Goal: Information Seeking & Learning: Find specific fact

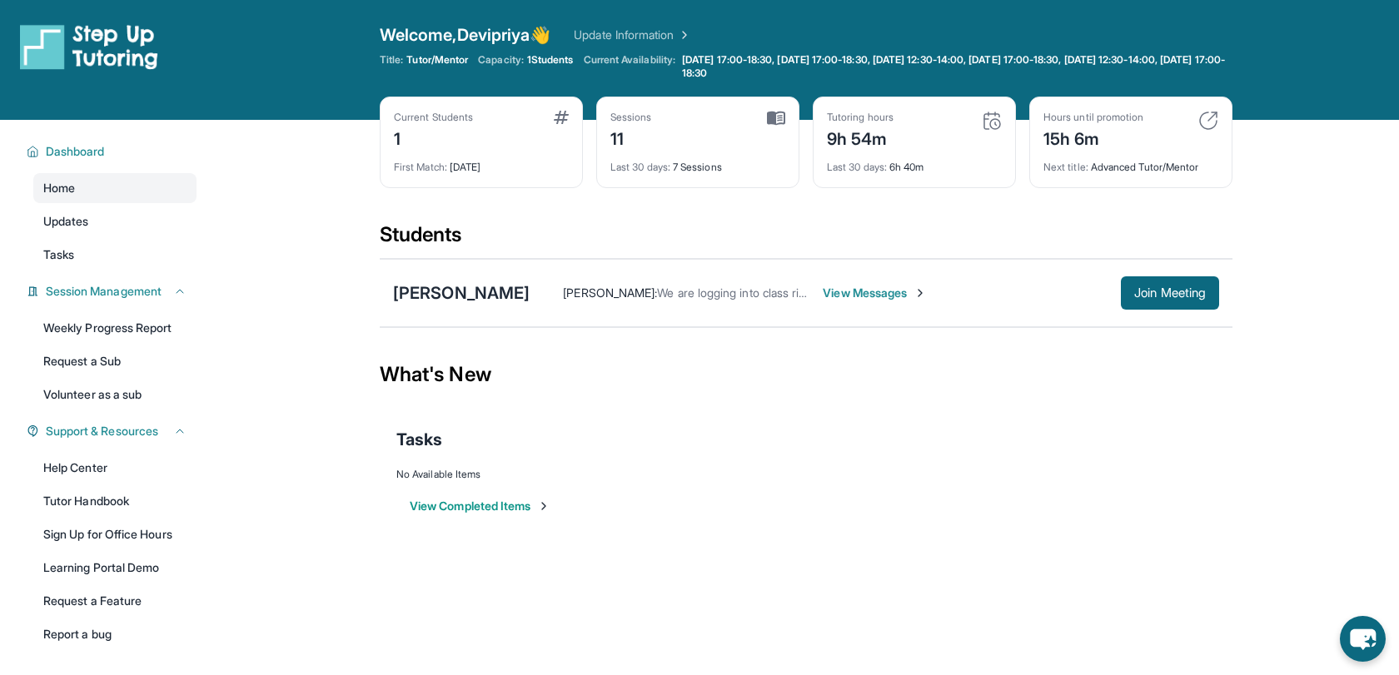
click at [678, 296] on span "We are logging into class right now" at bounding box center [749, 293] width 184 height 14
click at [873, 291] on span "View Messages" at bounding box center [874, 293] width 104 height 17
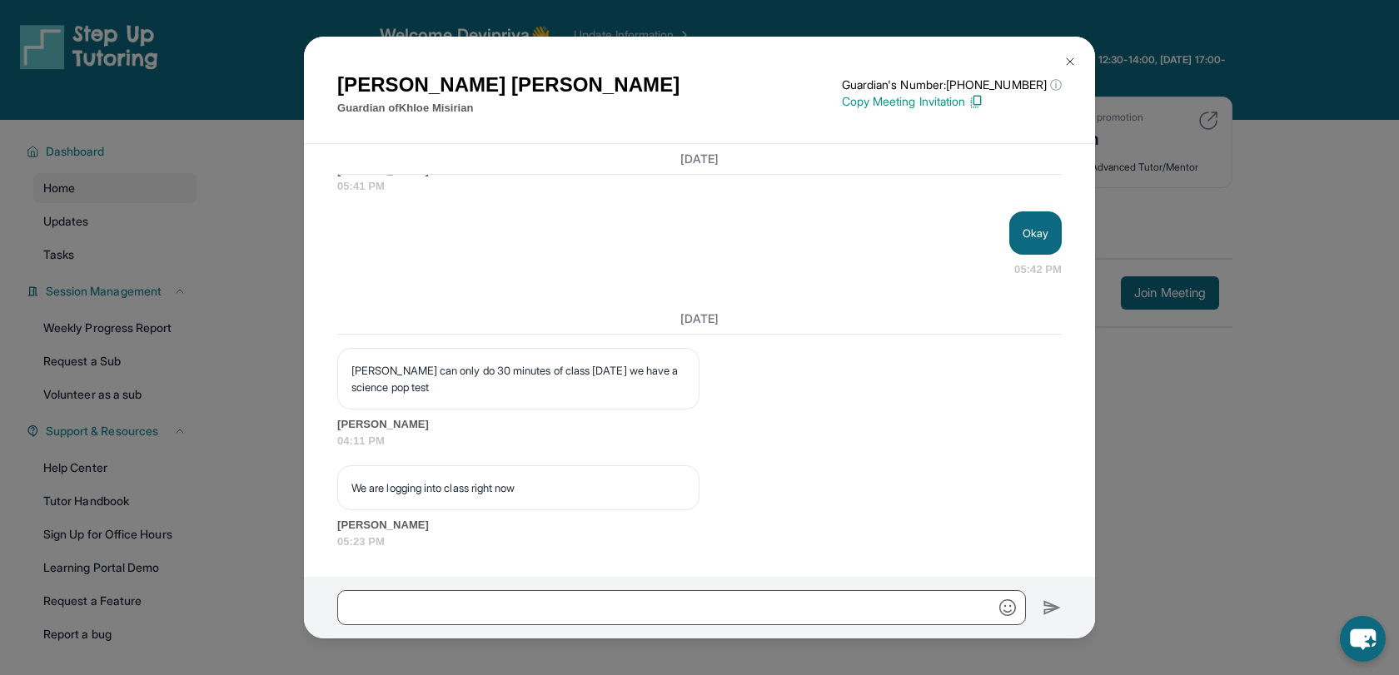
scroll to position [17351, 0]
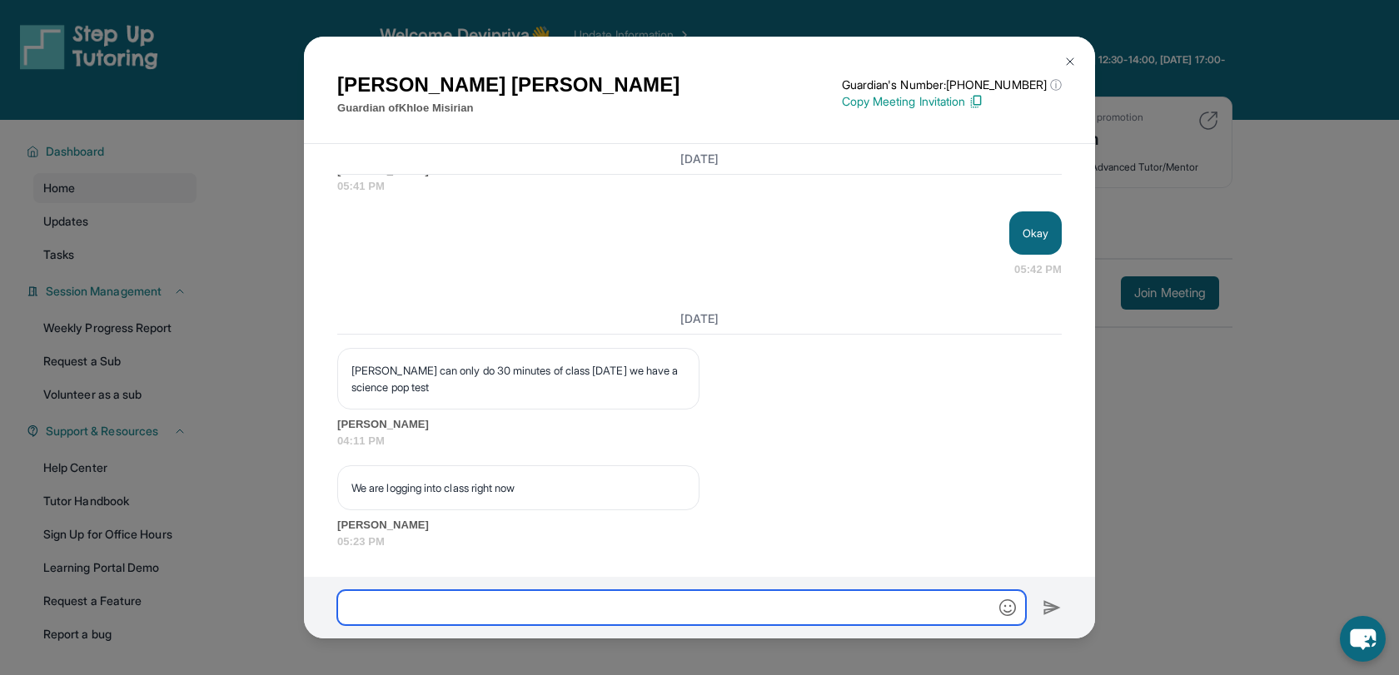
click at [412, 609] on input "text" at bounding box center [681, 607] width 688 height 35
type input "**********"
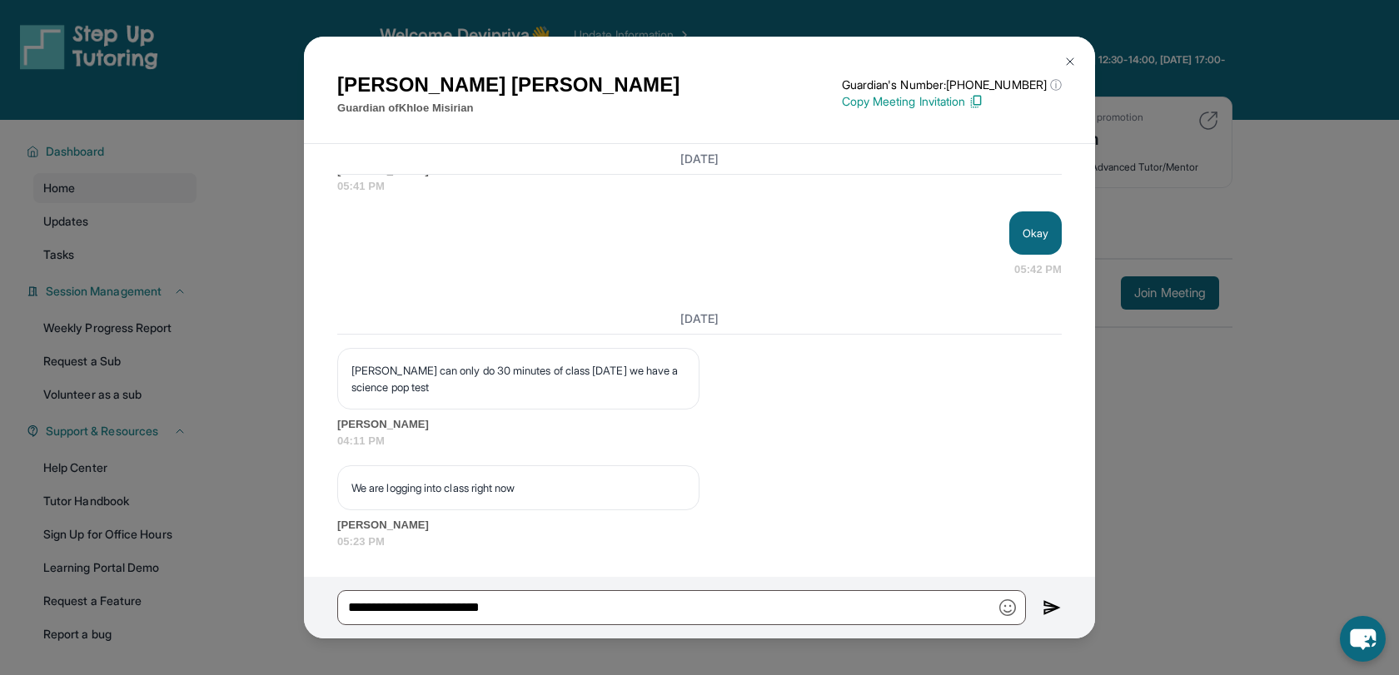
click at [1052, 605] on img at bounding box center [1051, 608] width 19 height 20
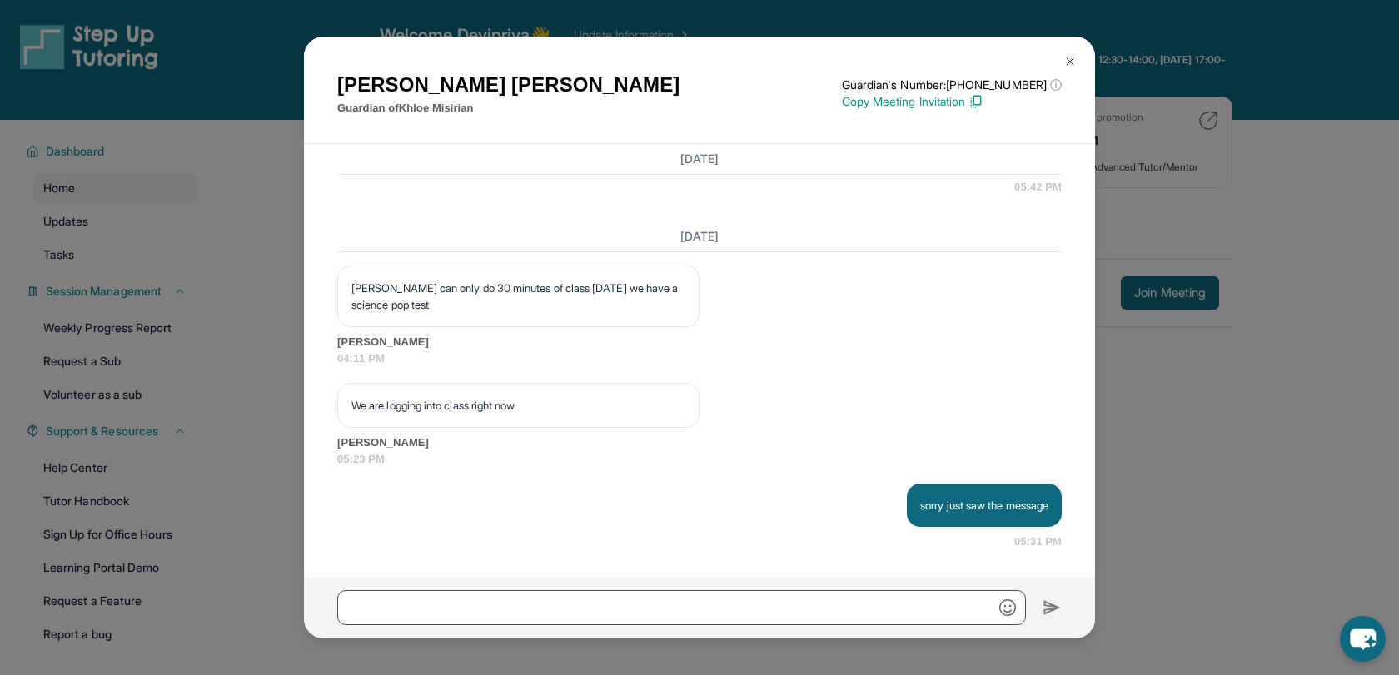
scroll to position [17433, 0]
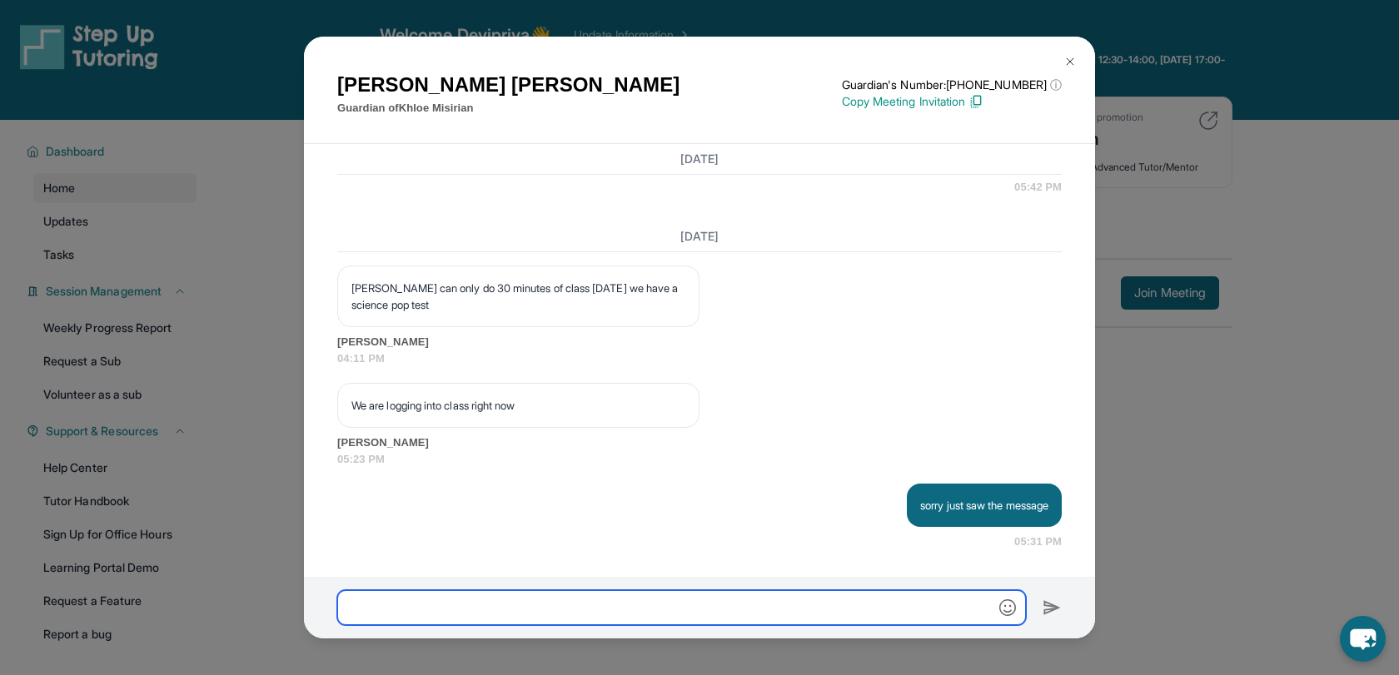
click at [765, 607] on input "text" at bounding box center [681, 607] width 688 height 35
type input "**********"
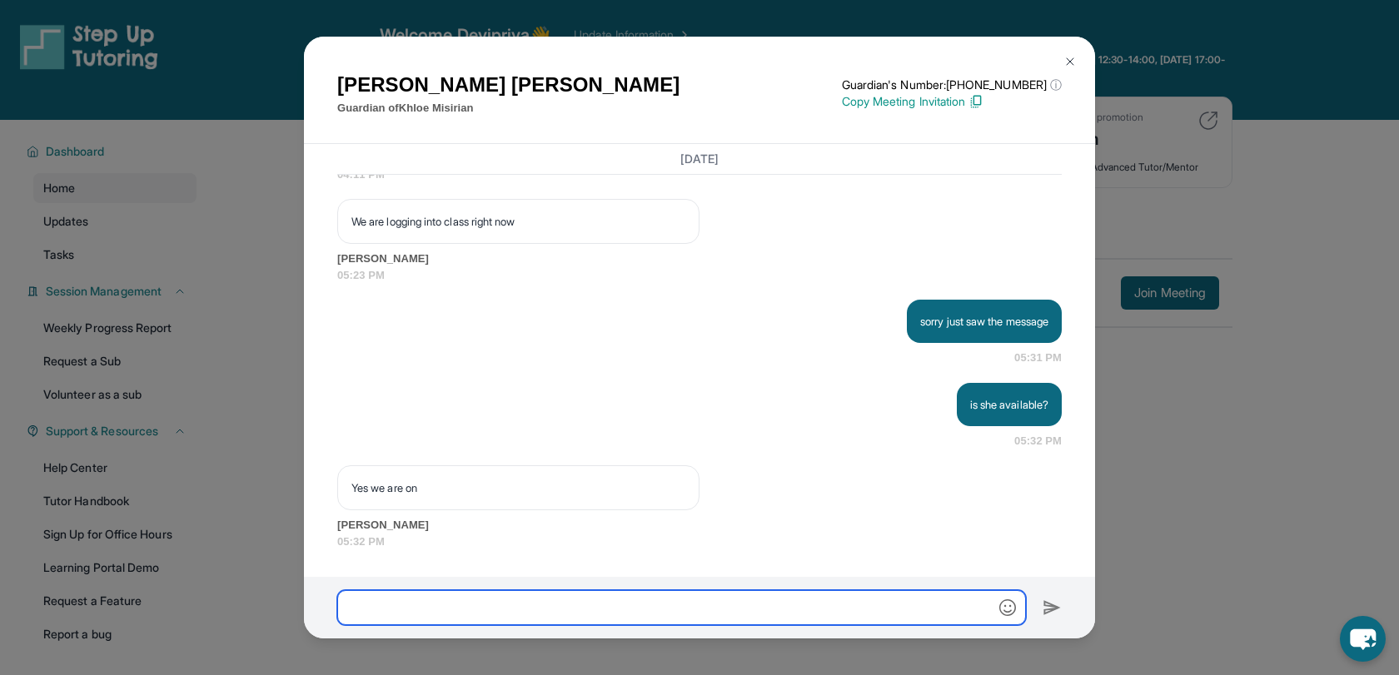
scroll to position [17617, 0]
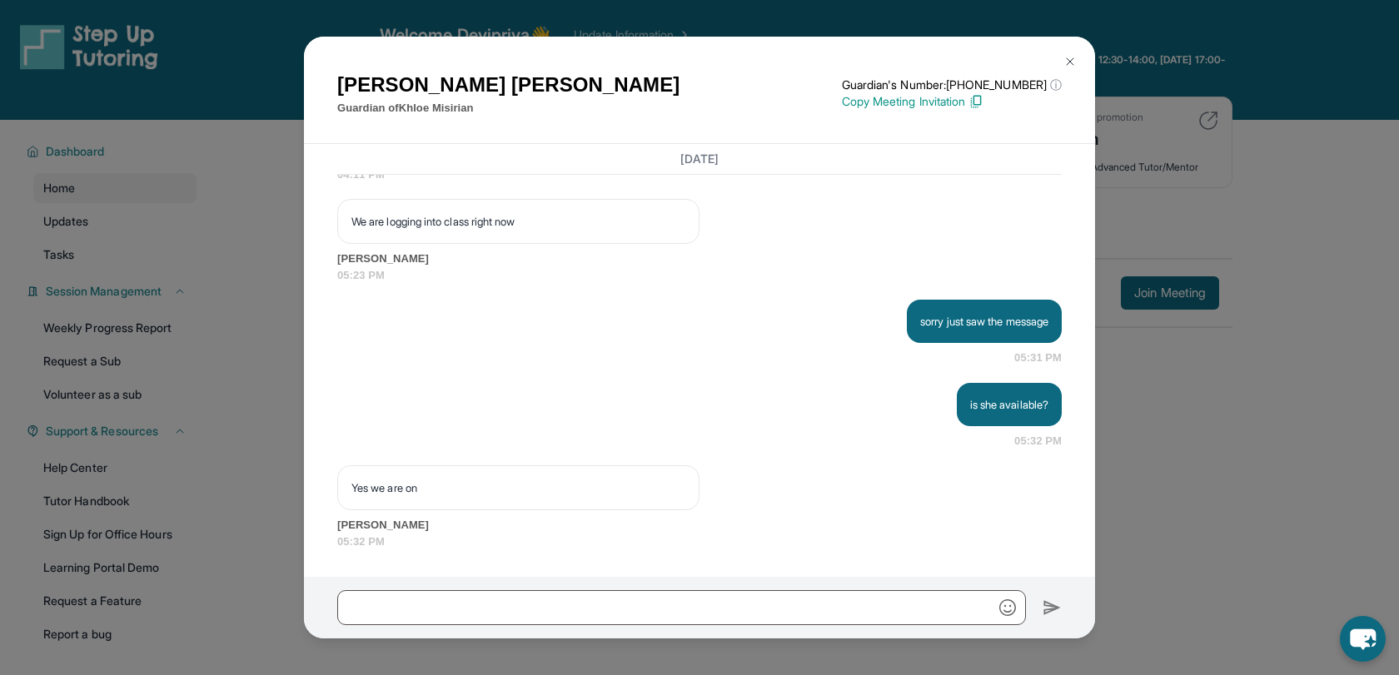
click at [1369, 354] on div "[PERSON_NAME] Guardian of [PERSON_NAME] Guardian's Number: [PHONE_NUMBER] ⓘ Thi…" at bounding box center [699, 337] width 1399 height 675
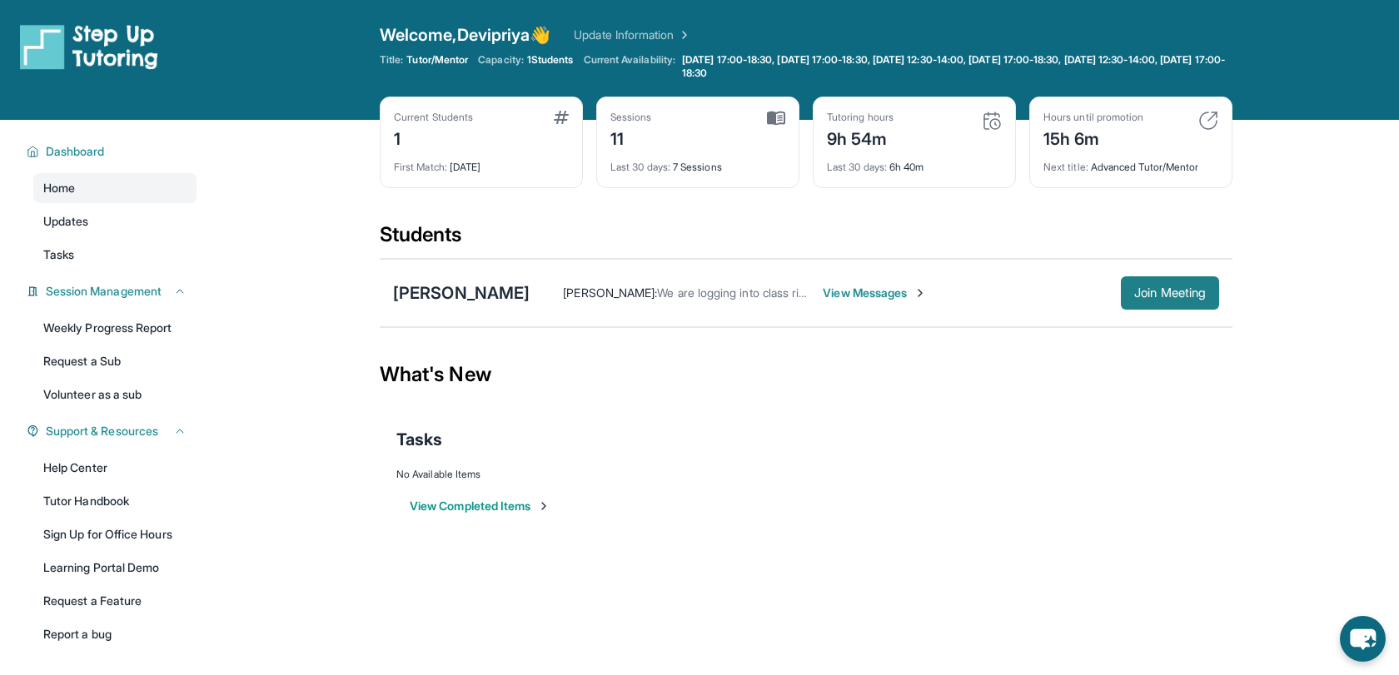
click at [1146, 296] on span "Join Meeting" at bounding box center [1170, 293] width 72 height 10
click at [479, 293] on div "[PERSON_NAME]" at bounding box center [461, 292] width 137 height 23
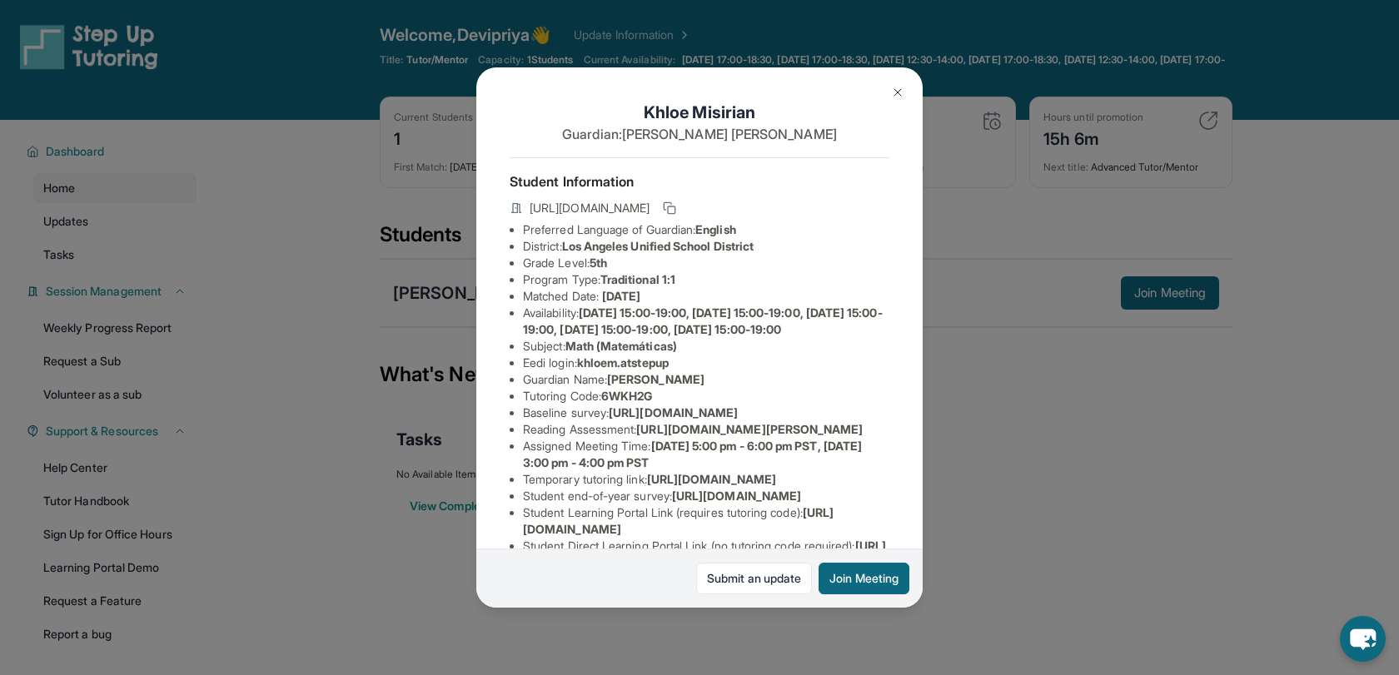
click at [898, 519] on div "[PERSON_NAME] Guardian: [PERSON_NAME] Student Information [URL][DOMAIN_NAME] Pr…" at bounding box center [699, 337] width 446 height 540
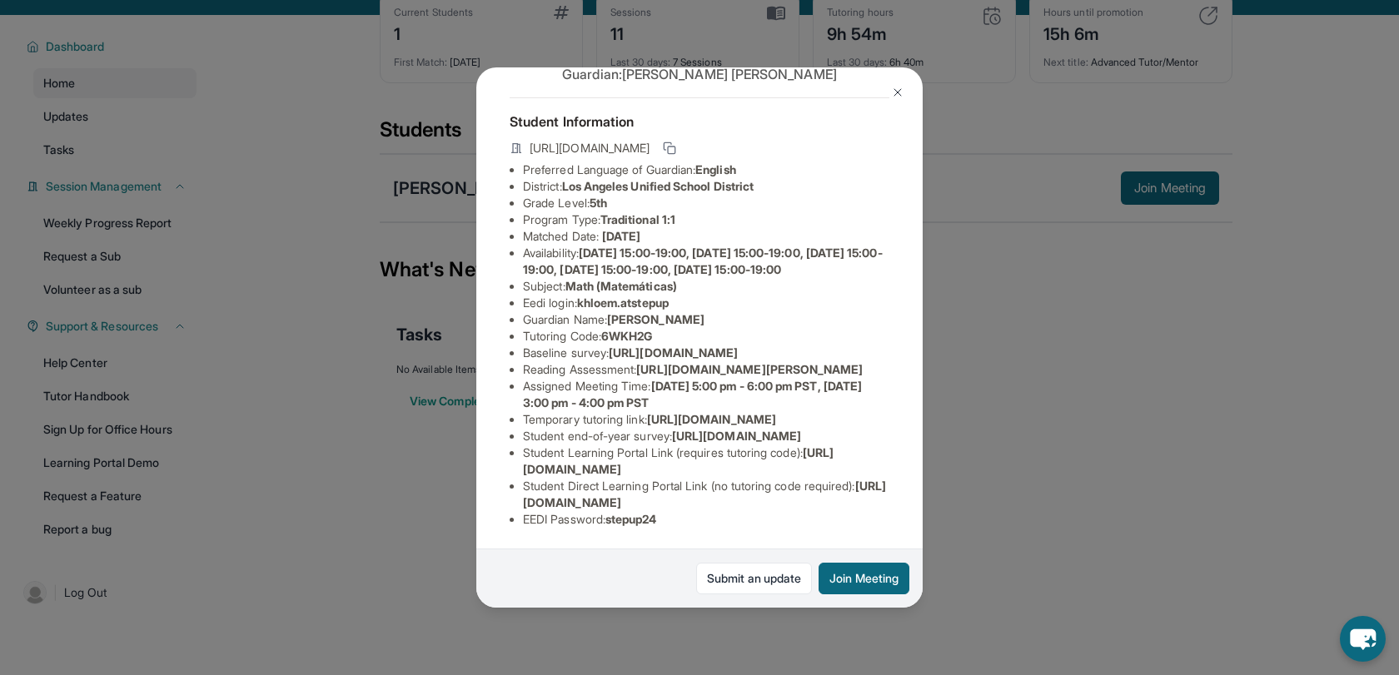
scroll to position [120, 0]
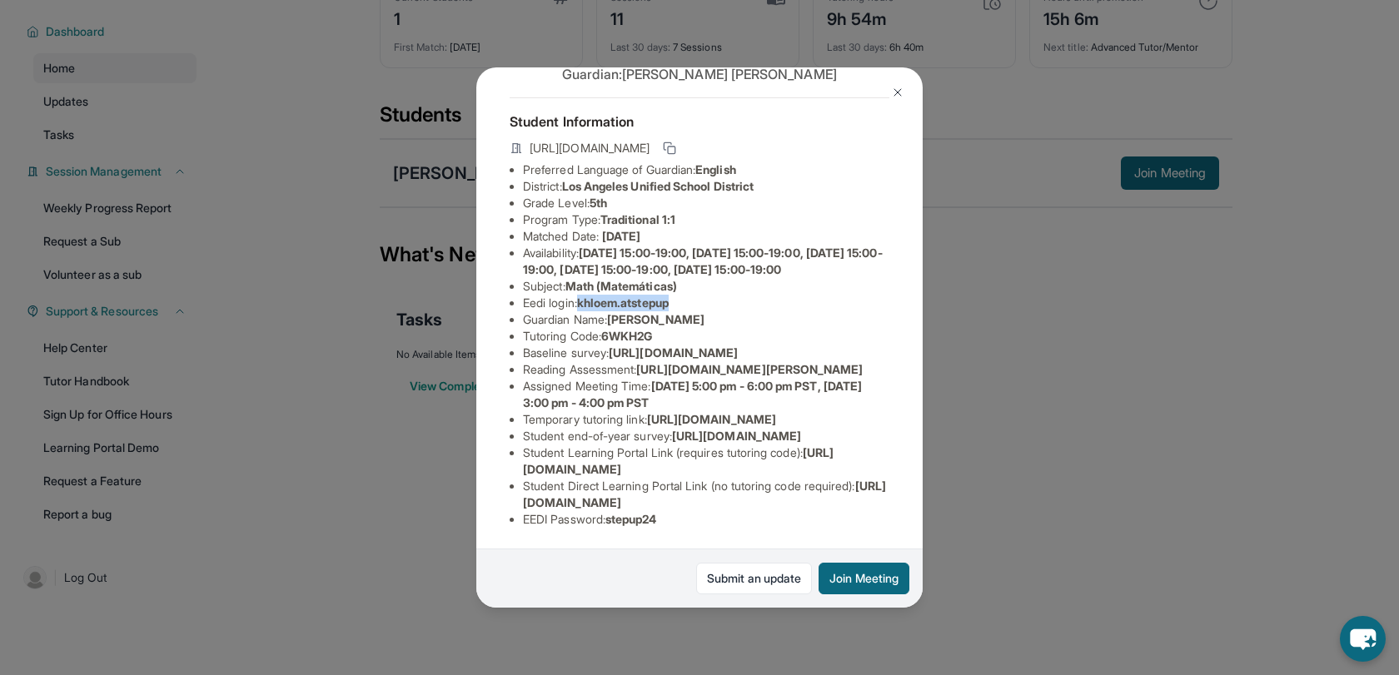
drag, startPoint x: 583, startPoint y: 139, endPoint x: 683, endPoint y: 136, distance: 100.0
click at [683, 295] on li "Eedi login : khloem.atstepup" at bounding box center [706, 303] width 366 height 17
copy span "khloem.atstepup"
drag, startPoint x: 614, startPoint y: 519, endPoint x: 672, endPoint y: 518, distance: 57.4
click at [672, 518] on li "EEDI Password : stepup24" at bounding box center [706, 519] width 366 height 17
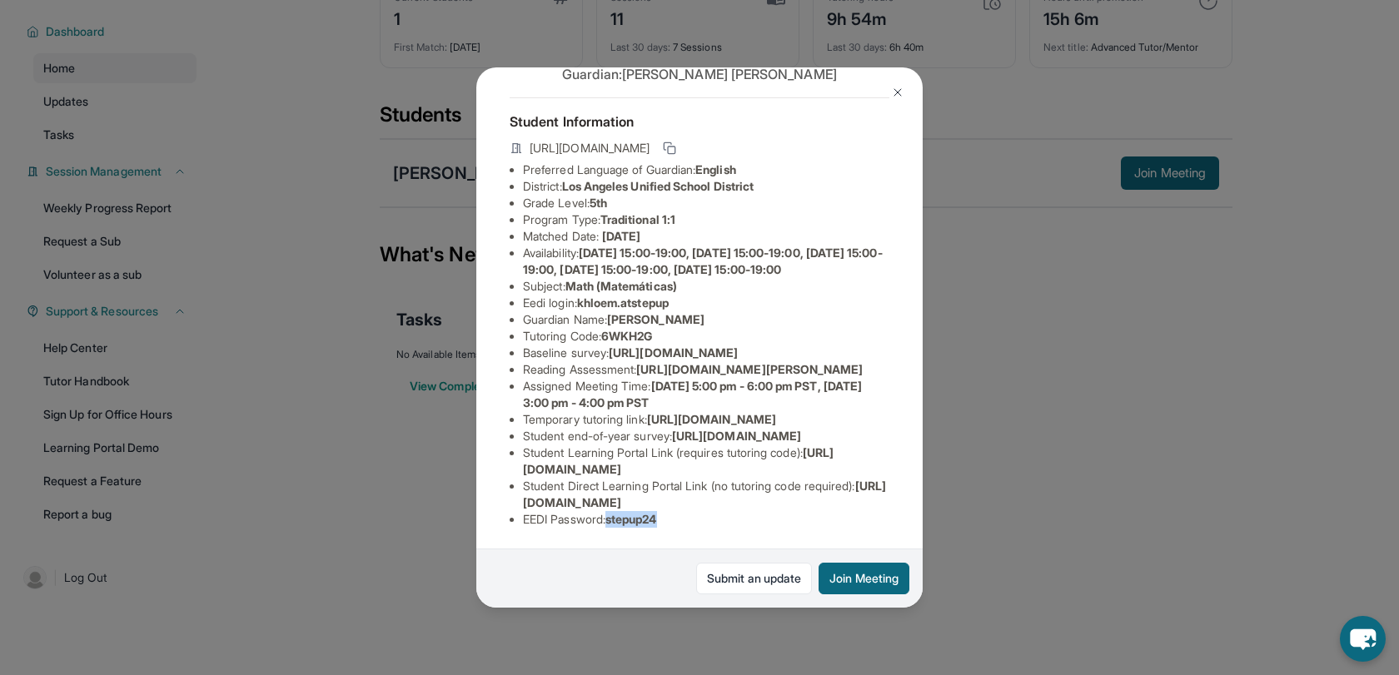
copy span "stepup24"
